Goal: Task Accomplishment & Management: Complete application form

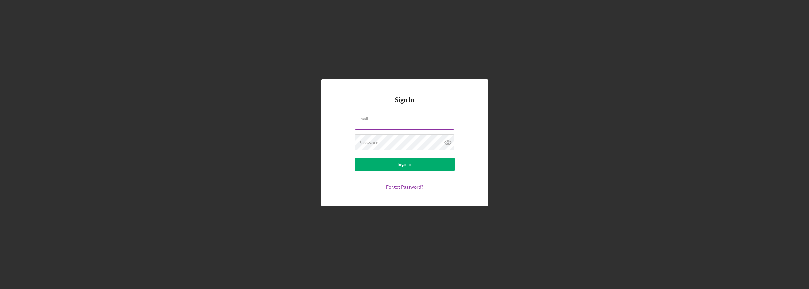
click at [376, 122] on input "Email" at bounding box center [405, 122] width 100 height 16
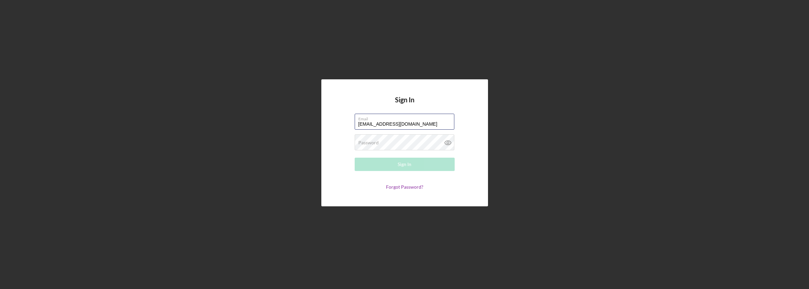
type input "[EMAIL_ADDRESS][DOMAIN_NAME]"
click at [447, 142] on icon at bounding box center [447, 143] width 2 height 2
click at [410, 165] on div "Sign In" at bounding box center [404, 164] width 14 height 13
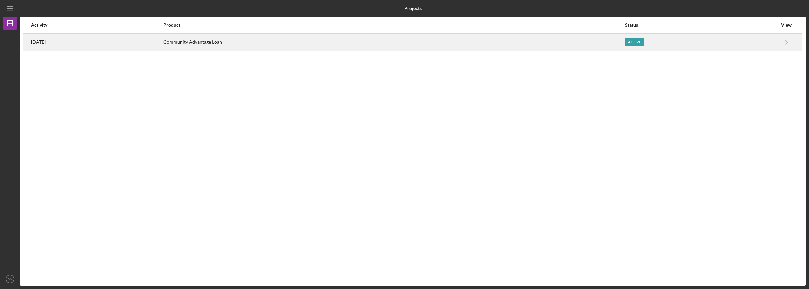
click at [757, 42] on div "Active" at bounding box center [701, 42] width 152 height 17
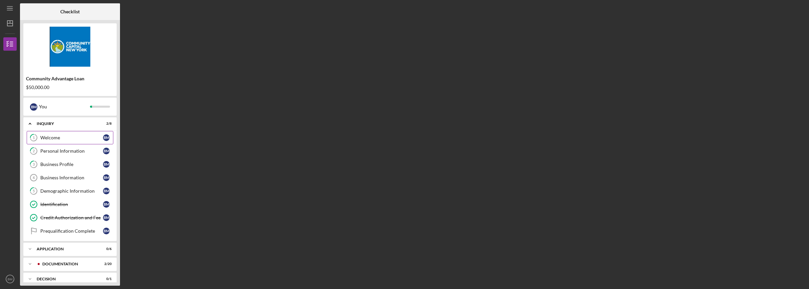
click at [60, 137] on div "Welcome" at bounding box center [71, 137] width 63 height 5
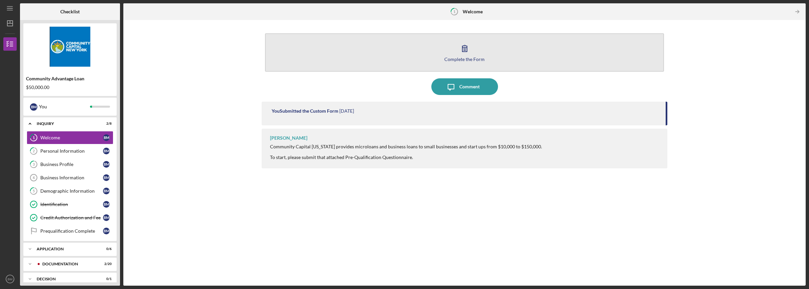
click at [452, 54] on button "Complete the Form Form" at bounding box center [464, 52] width 398 height 38
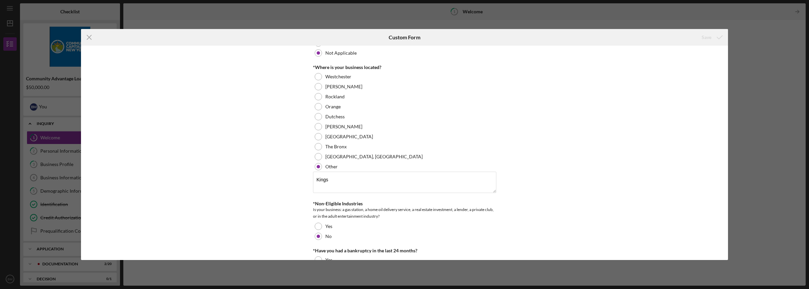
scroll to position [311, 0]
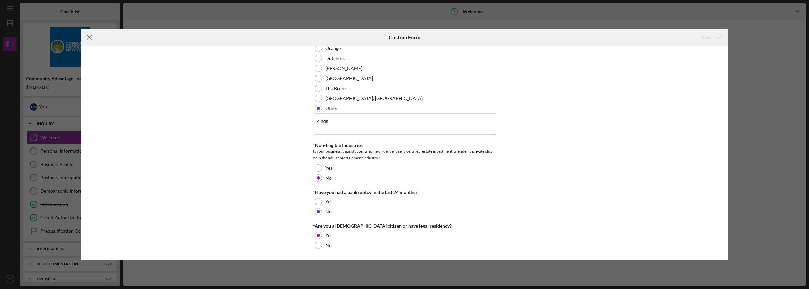
click at [90, 37] on icon "Icon/Menu Close" at bounding box center [89, 37] width 17 height 17
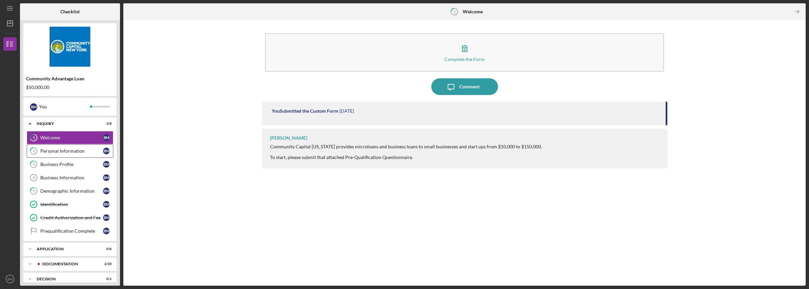
click at [55, 150] on div "Personal Information" at bounding box center [71, 150] width 63 height 5
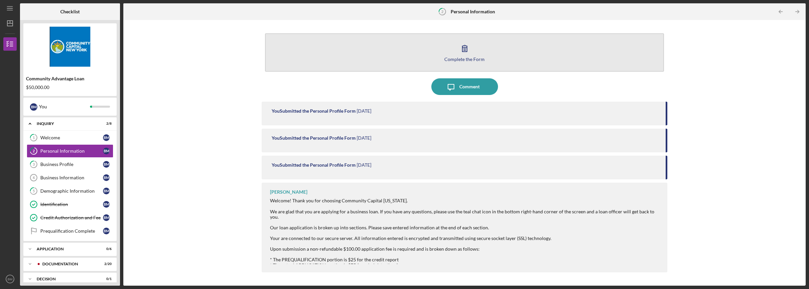
click at [441, 51] on button "Complete the Form Form" at bounding box center [464, 52] width 398 height 38
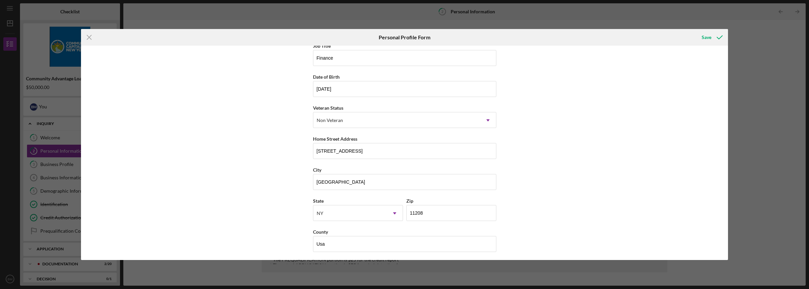
scroll to position [40, 0]
click at [704, 35] on div "Save" at bounding box center [706, 37] width 10 height 13
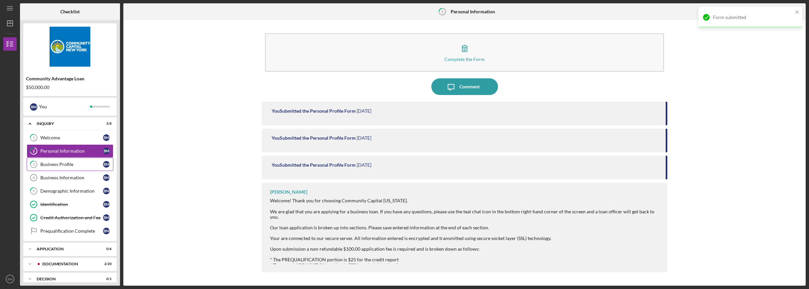
click at [74, 164] on div "Business Profile" at bounding box center [71, 164] width 63 height 5
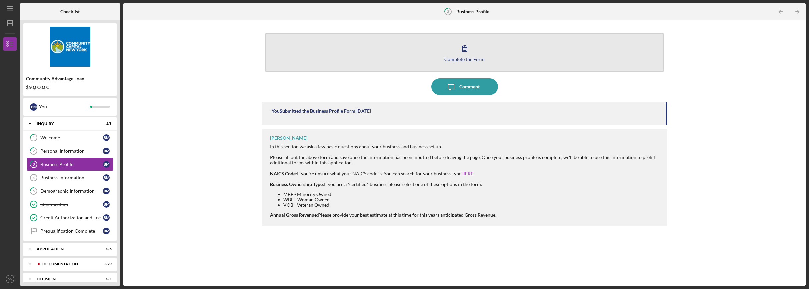
click at [459, 54] on icon "button" at bounding box center [464, 48] width 17 height 17
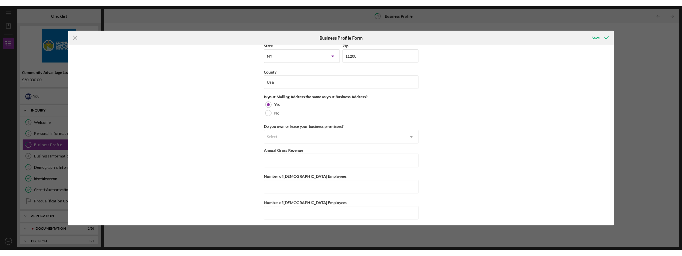
scroll to position [463, 0]
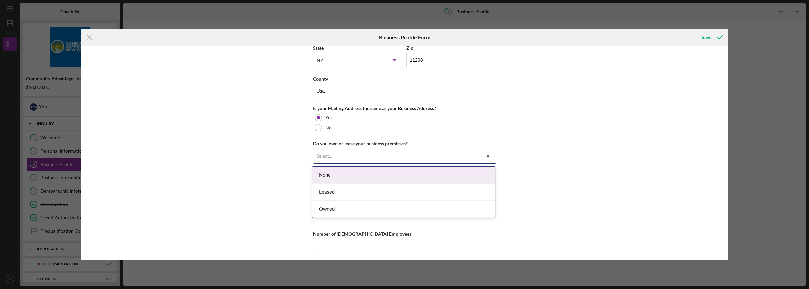
click at [485, 157] on icon "Icon/Dropdown Arrow" at bounding box center [488, 156] width 16 height 16
